Goal: Task Accomplishment & Management: Use online tool/utility

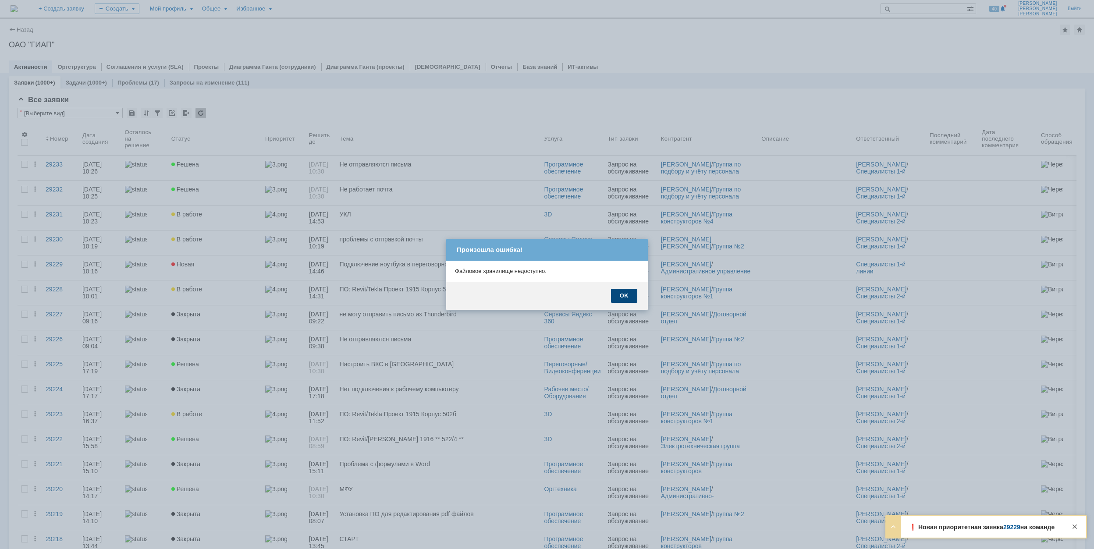
drag, startPoint x: 598, startPoint y: 295, endPoint x: 626, endPoint y: 296, distance: 28.1
click at [598, 295] on div "OK" at bounding box center [547, 296] width 202 height 28
click at [626, 296] on div "OK" at bounding box center [624, 296] width 26 height 14
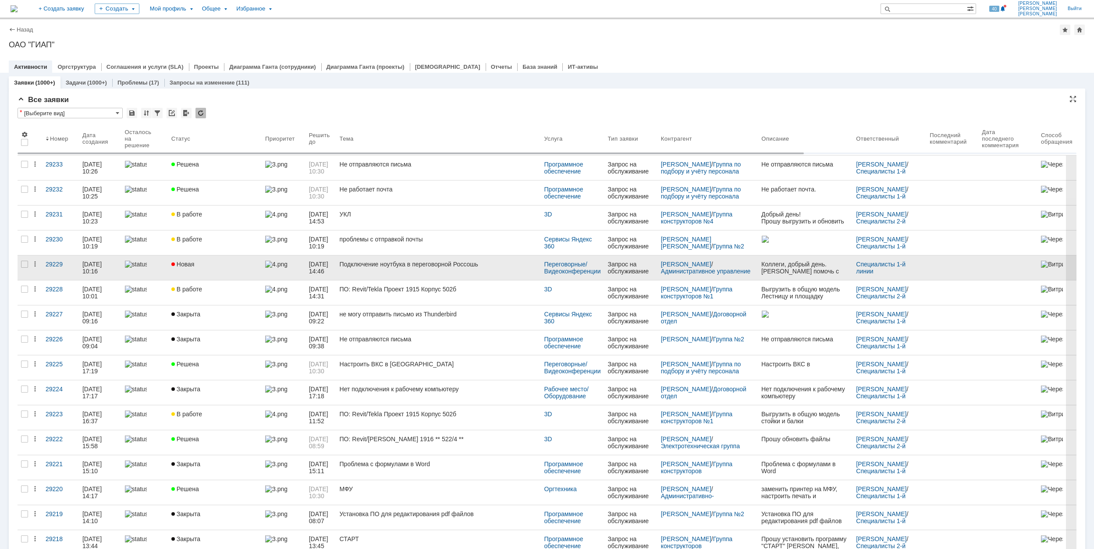
click at [227, 273] on link "Новая" at bounding box center [215, 268] width 94 height 25
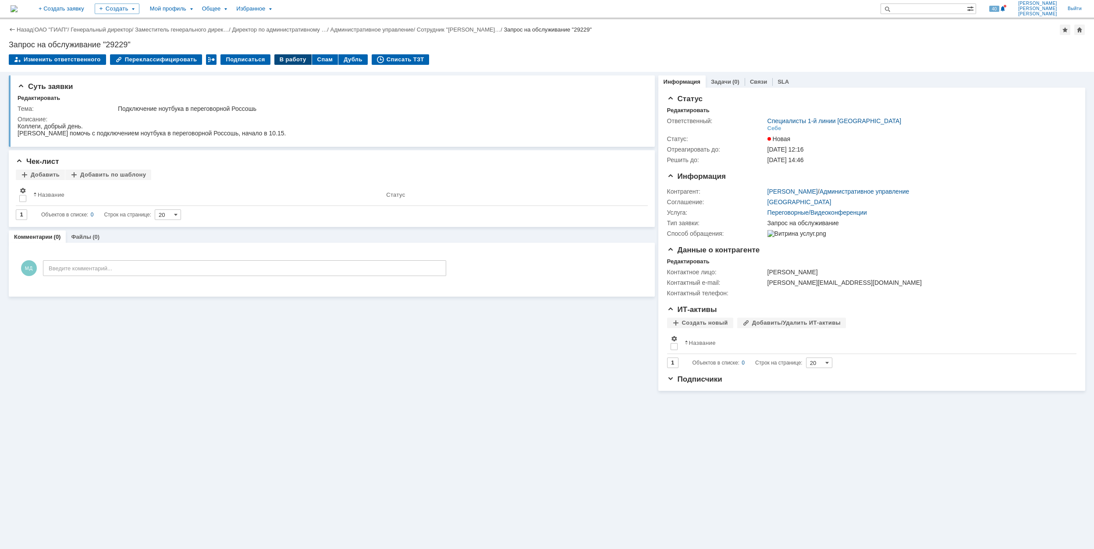
click at [287, 62] on div "В работу" at bounding box center [292, 59] width 37 height 11
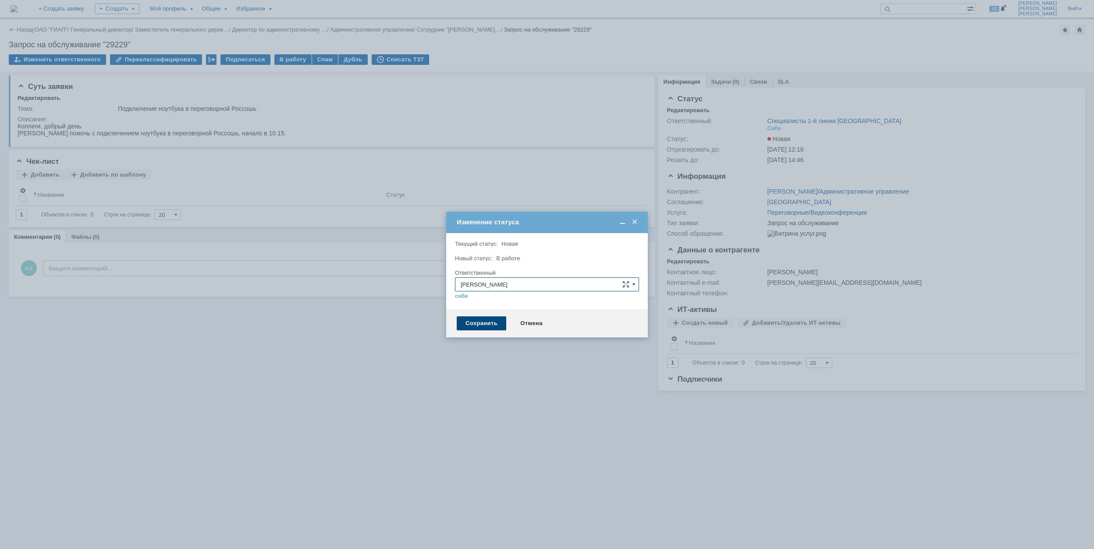
click at [493, 322] on div "Сохранить" at bounding box center [482, 324] width 50 height 14
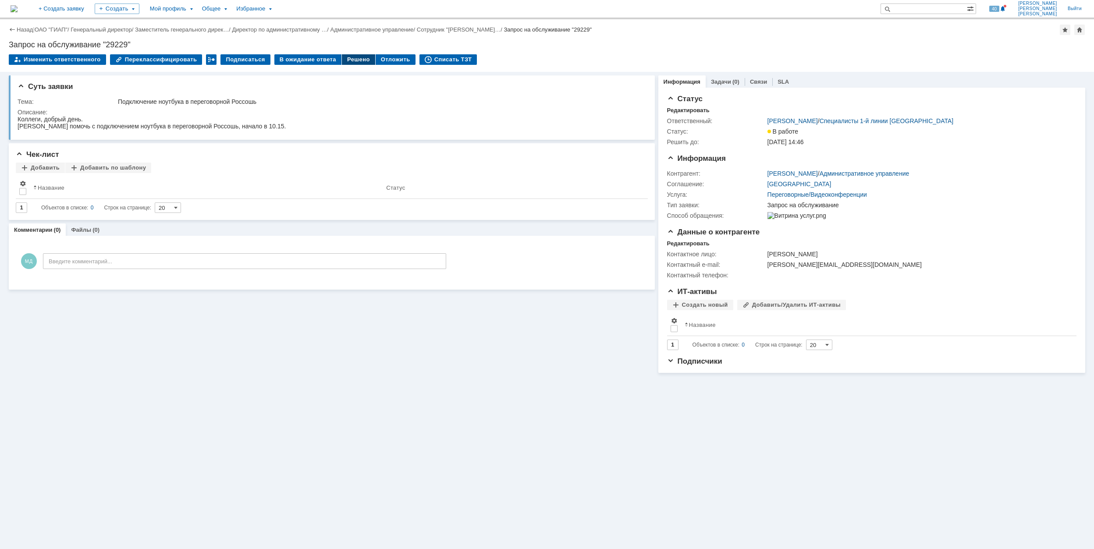
click at [351, 60] on div "Решено" at bounding box center [358, 59] width 33 height 11
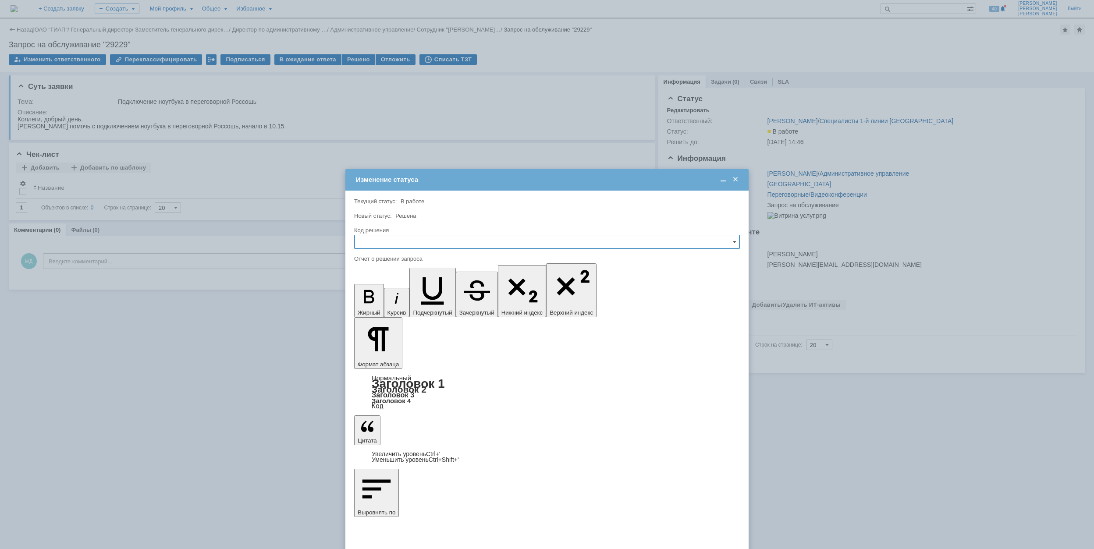
click at [406, 242] on input "text" at bounding box center [547, 242] width 386 height 14
click at [416, 302] on span "Решено" at bounding box center [547, 301] width 374 height 7
type input "Решено"
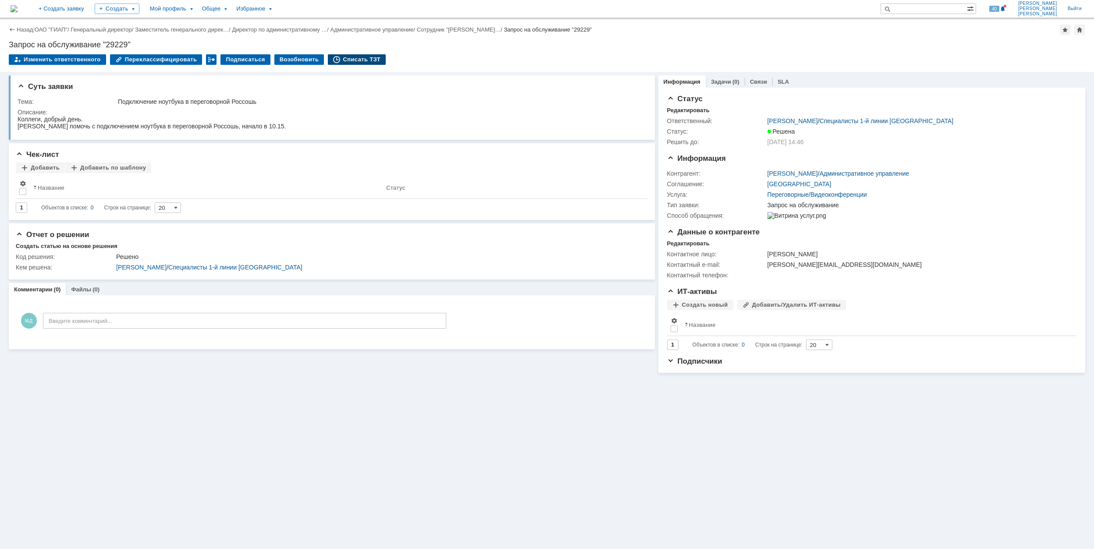
click at [345, 59] on div "Списать ТЗТ" at bounding box center [357, 59] width 58 height 11
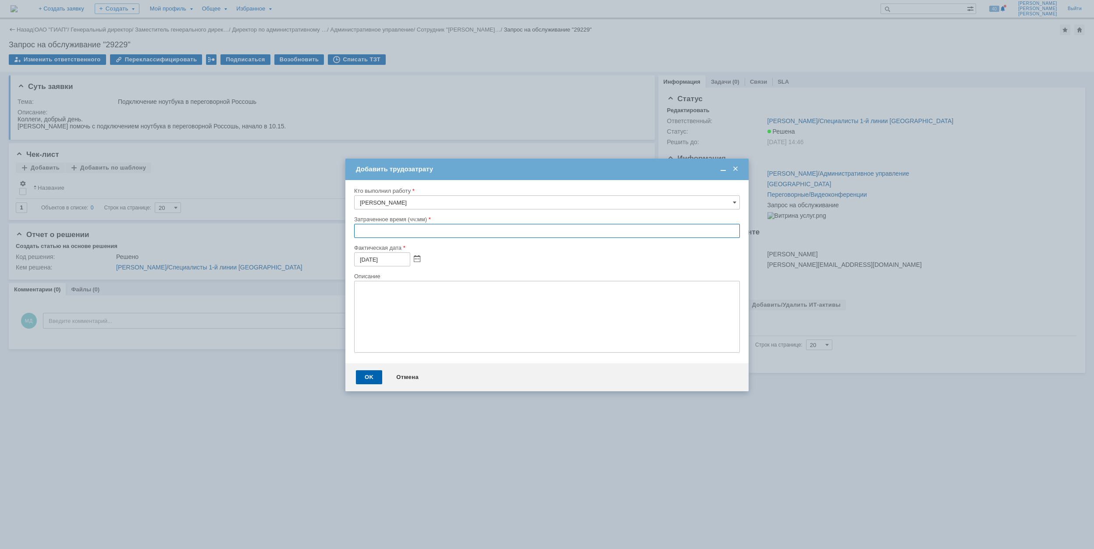
click at [359, 233] on input "text" at bounding box center [547, 231] width 386 height 14
type input "00:30"
click at [369, 378] on div "OK" at bounding box center [369, 377] width 26 height 14
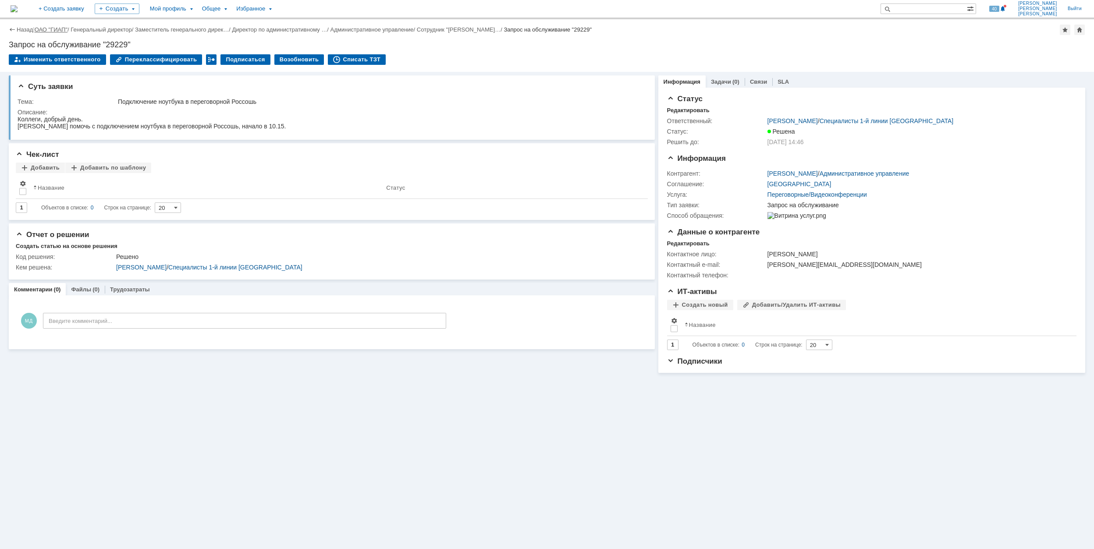
click at [57, 27] on link "ОАО "ГИАП"" at bounding box center [51, 29] width 33 height 7
